Goal: Check status: Check status

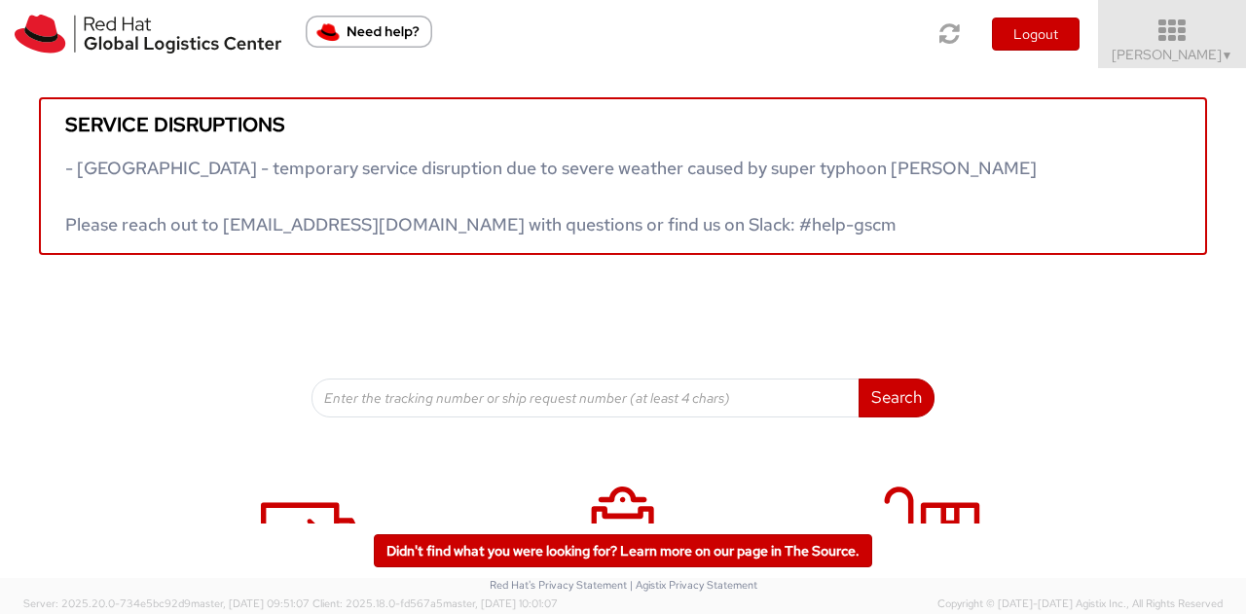
click at [1203, 50] on span "[PERSON_NAME] ▼" at bounding box center [1172, 55] width 122 height 18
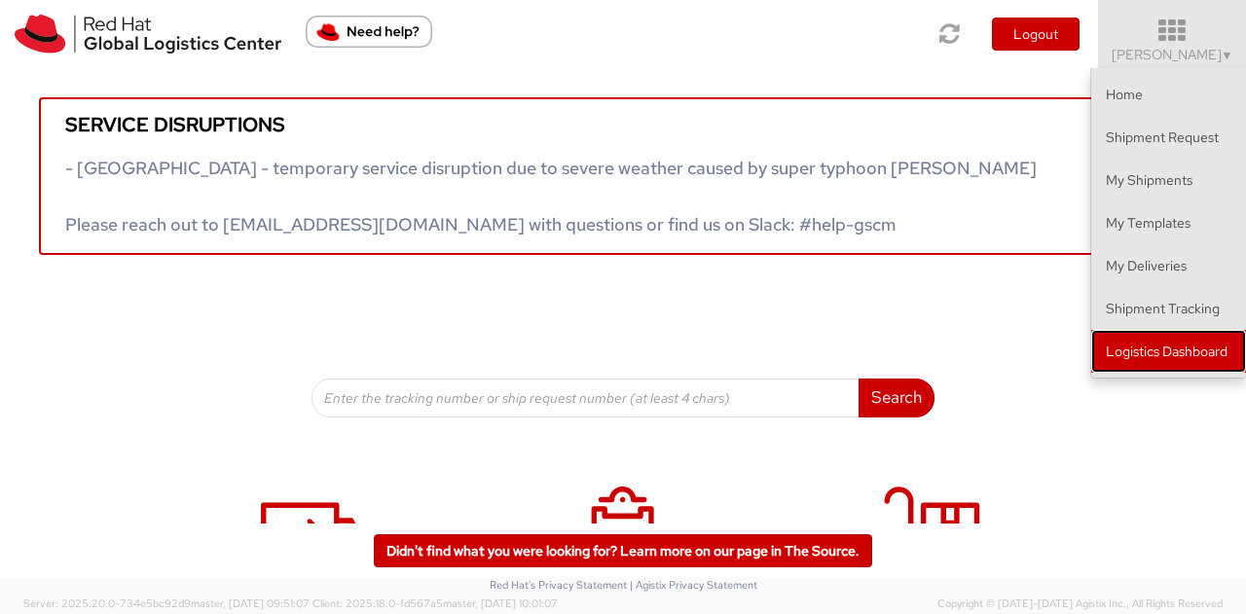
click at [1186, 353] on link "Logistics Dashboard" at bounding box center [1168, 351] width 155 height 43
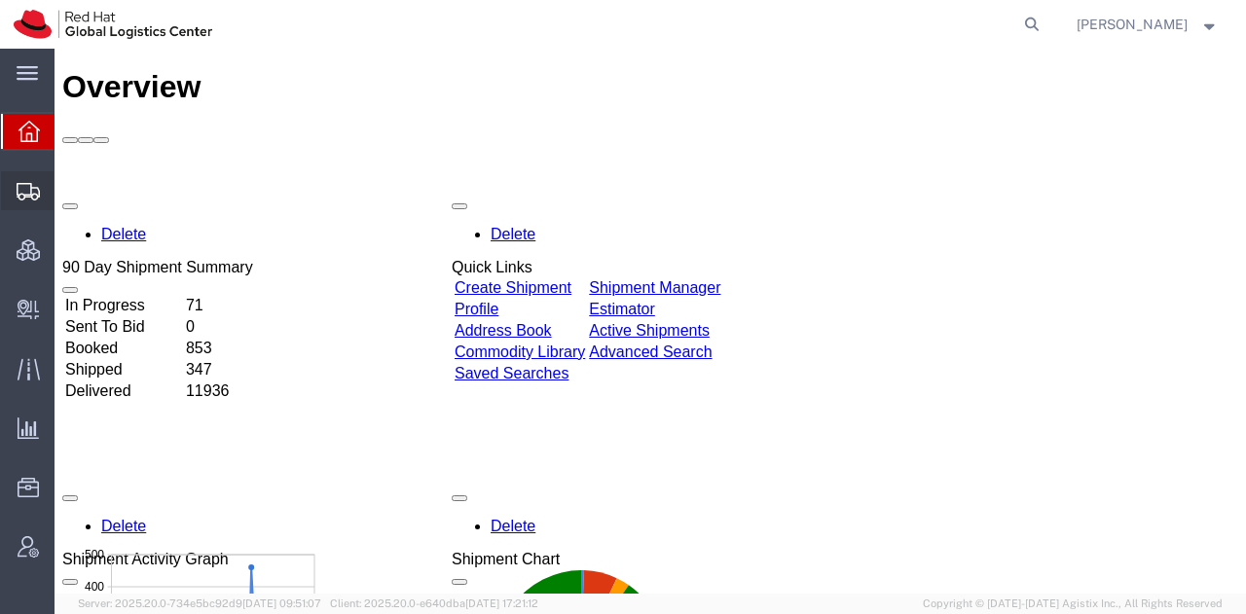
click at [0, 0] on span "Shipment Manager" at bounding box center [0, 0] width 0 height 0
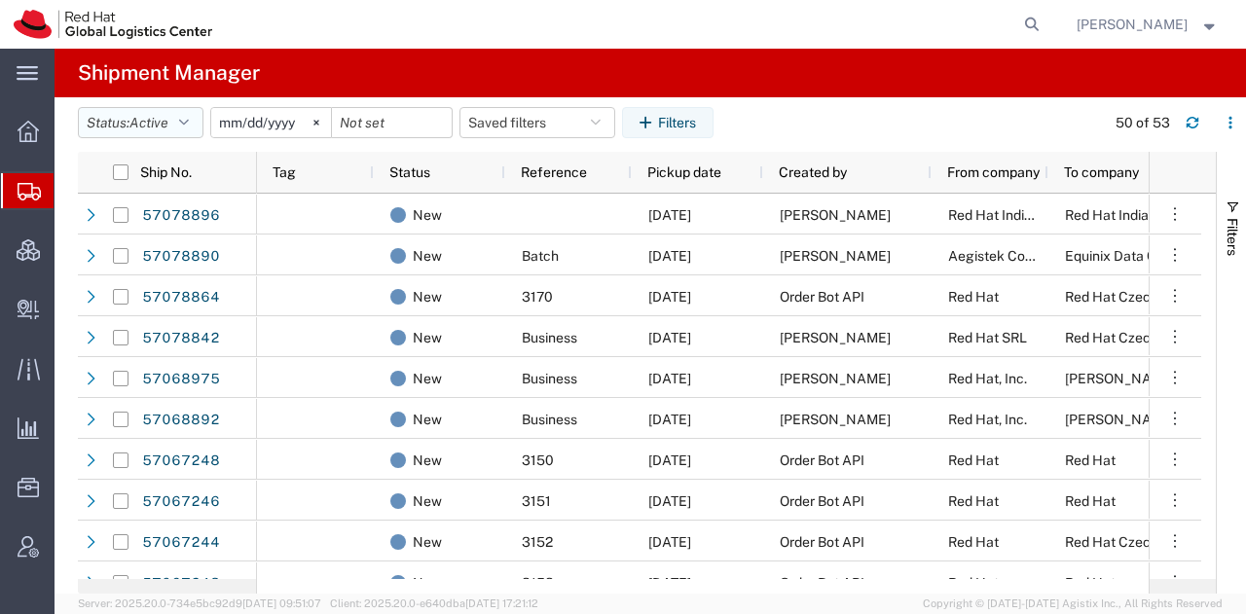
click at [185, 121] on icon "button" at bounding box center [184, 123] width 10 height 14
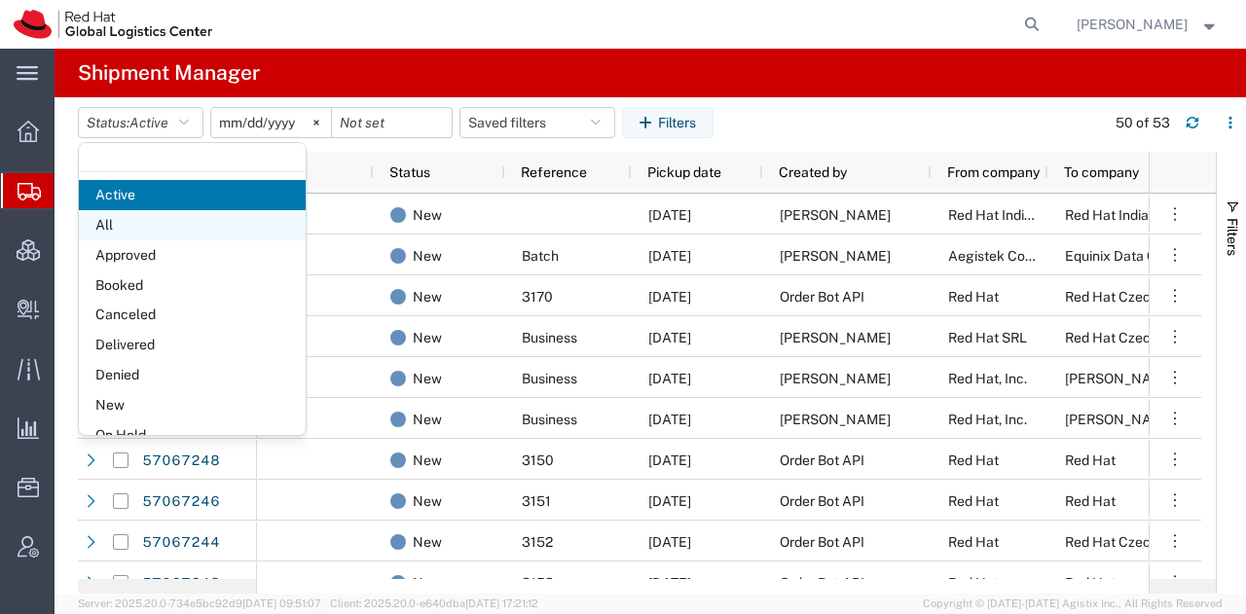
click at [115, 220] on span "All" at bounding box center [192, 225] width 227 height 30
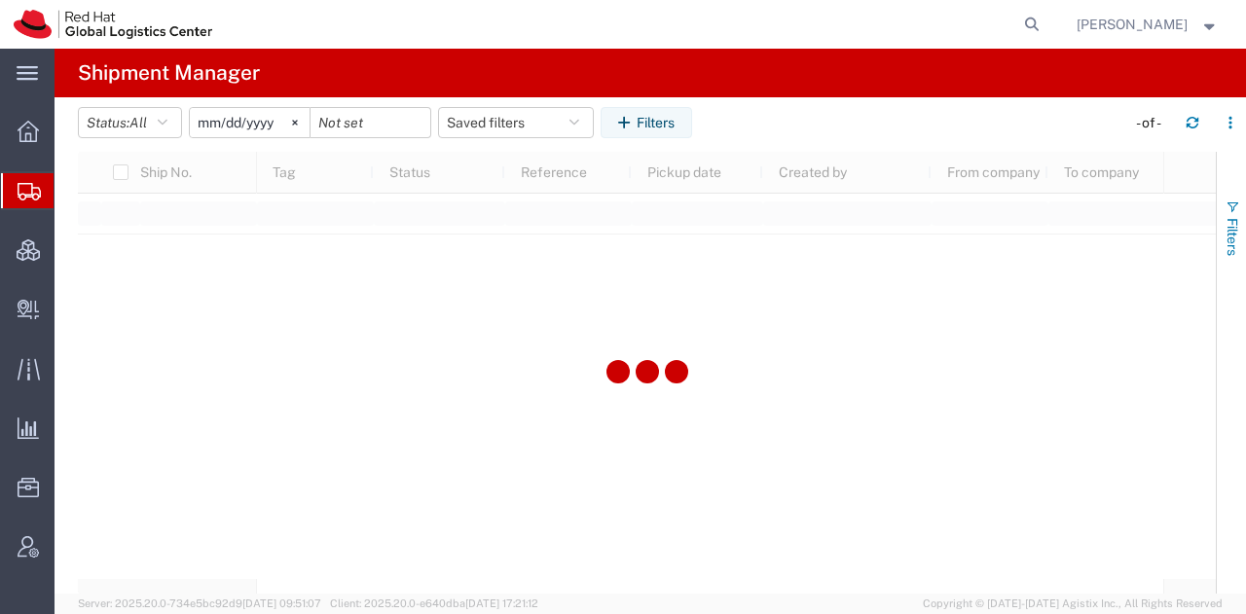
click at [1238, 218] on span "Filters" at bounding box center [1232, 237] width 16 height 38
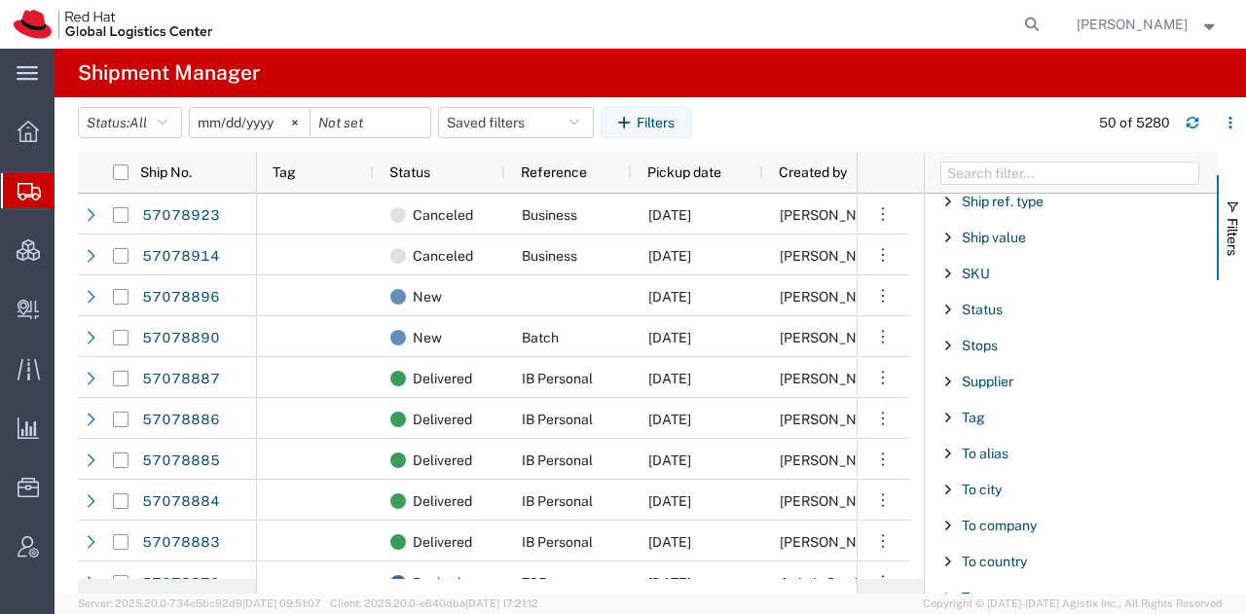
scroll to position [1707, 0]
click at [1010, 550] on span "To country" at bounding box center [993, 558] width 65 height 16
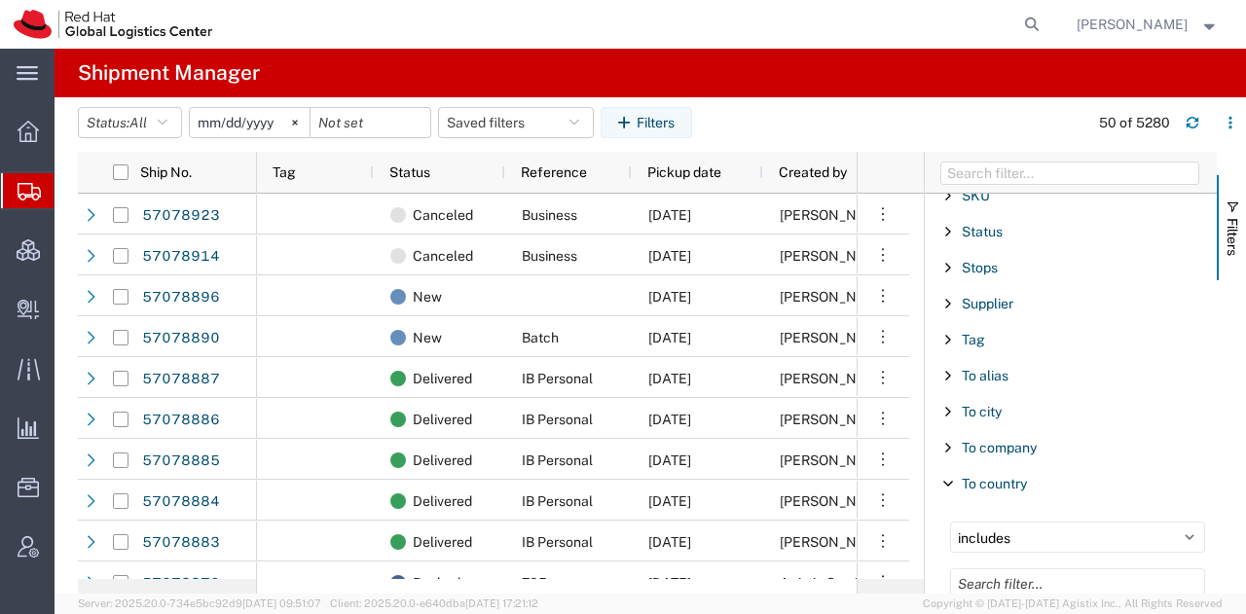
scroll to position [1781, 0]
click at [1024, 568] on input "Filter List 66 Filters" at bounding box center [1077, 583] width 255 height 31
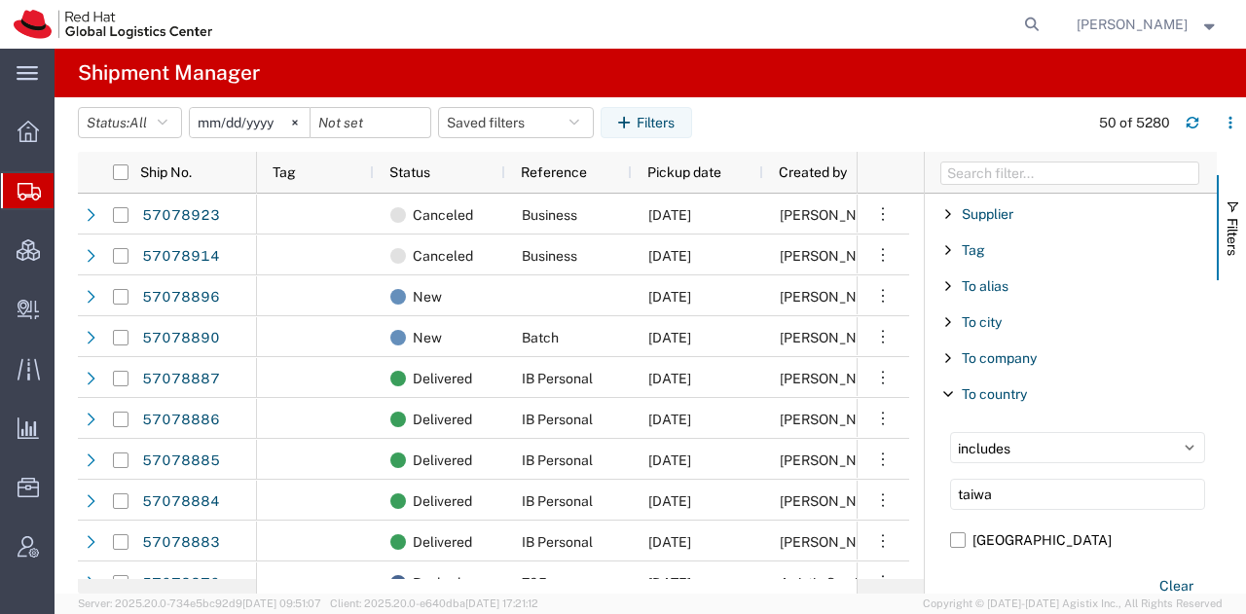
scroll to position [1870, 0]
type input "taiwa"
click at [962, 525] on label "Taiwan" at bounding box center [1077, 539] width 255 height 29
click at [0, 0] on input "Taiwan" at bounding box center [0, 0] width 0 height 0
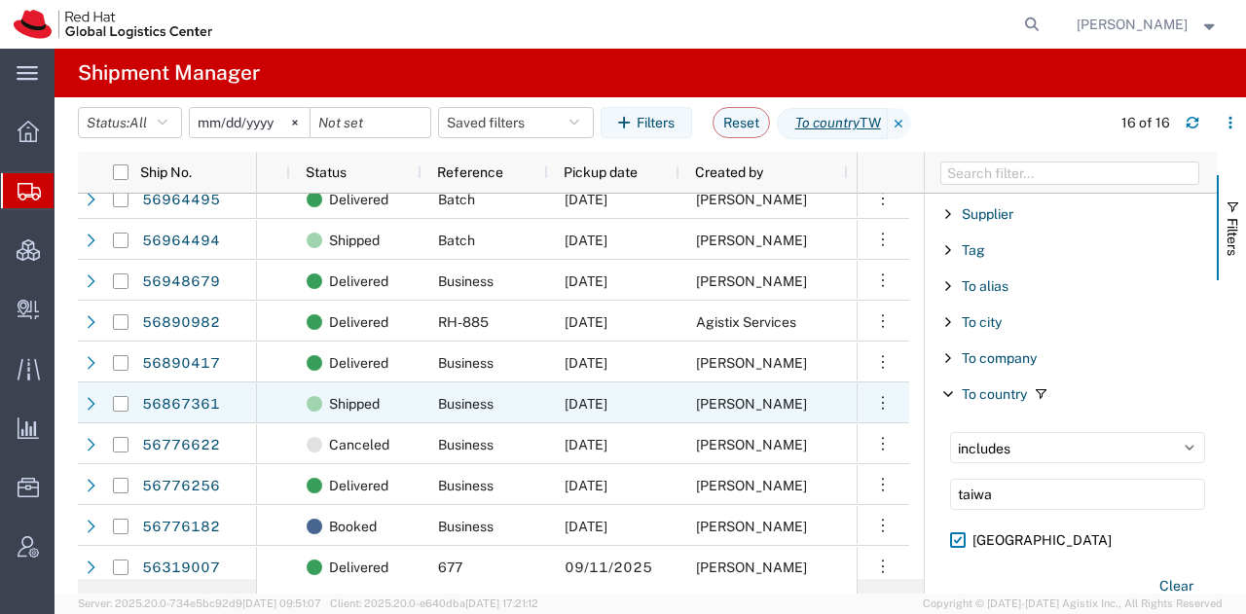
click at [675, 400] on div "10/01/2025" at bounding box center [613, 402] width 131 height 41
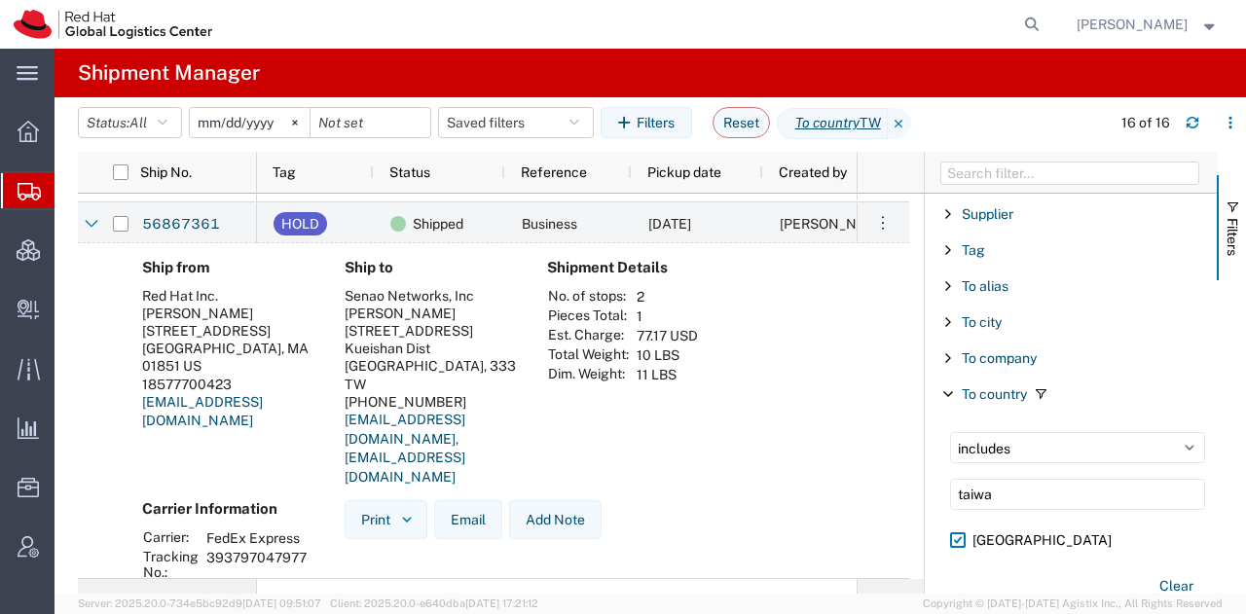
drag, startPoint x: 303, startPoint y: 503, endPoint x: 204, endPoint y: 500, distance: 98.3
click at [204, 548] on td "393797047977" at bounding box center [256, 564] width 114 height 33
copy td "393797047977"
